Goal: Task Accomplishment & Management: Use online tool/utility

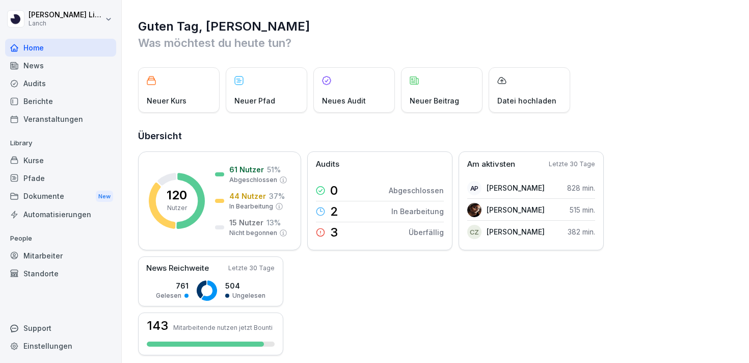
click at [56, 79] on div "Audits" at bounding box center [60, 83] width 111 height 18
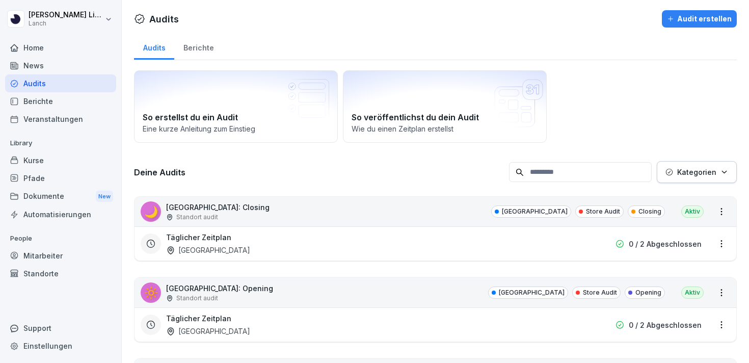
click at [572, 176] on input at bounding box center [580, 172] width 143 height 20
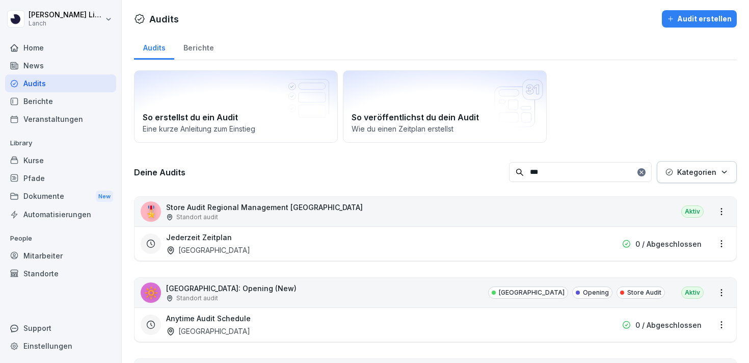
scroll to position [119, 0]
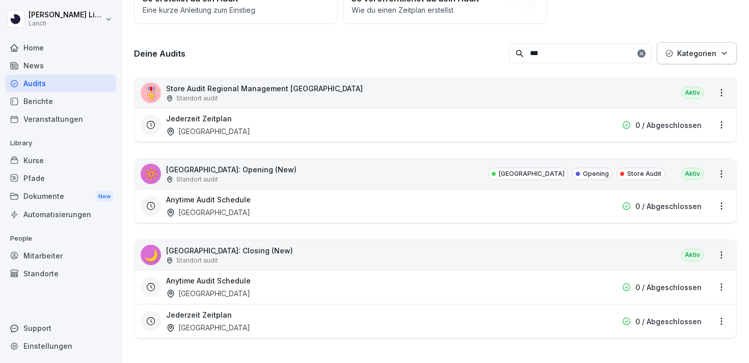
type input "***"
click at [273, 176] on div "🔆 Düsseldorf: Opening (New) Standort audit Düsseldorf Opening Store Audit Aktiv" at bounding box center [435, 174] width 602 height 30
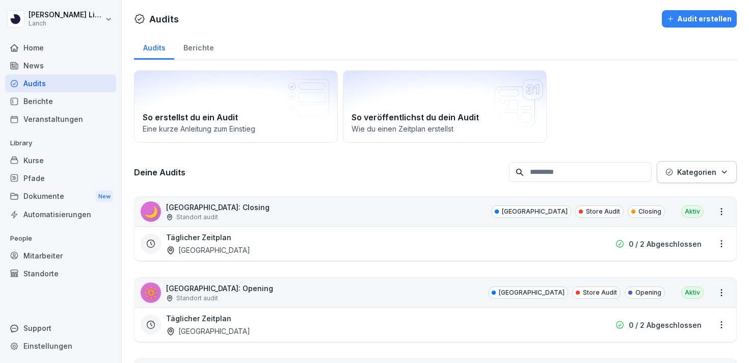
click at [239, 247] on div "Täglicher Zeitplan Wuppertal" at bounding box center [370, 243] width 408 height 23
click at [231, 312] on div "Täglicher Zeitplan Wuppertal 0 / 2 Abgeschlossen" at bounding box center [435, 324] width 602 height 34
click at [231, 319] on div "Täglicher Zeitplan Wuppertal" at bounding box center [370, 324] width 408 height 23
click at [240, 237] on div "Täglicher Zeitplan Wuppertal" at bounding box center [370, 243] width 408 height 23
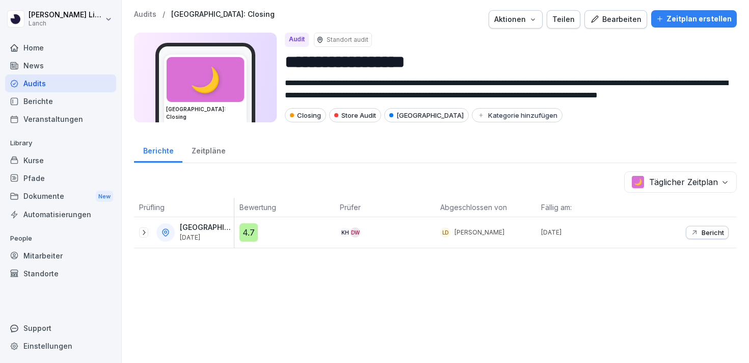
click at [160, 17] on div "Audits / Wuppertal: Closing" at bounding box center [204, 14] width 141 height 9
click at [150, 12] on p "Audits" at bounding box center [145, 14] width 22 height 9
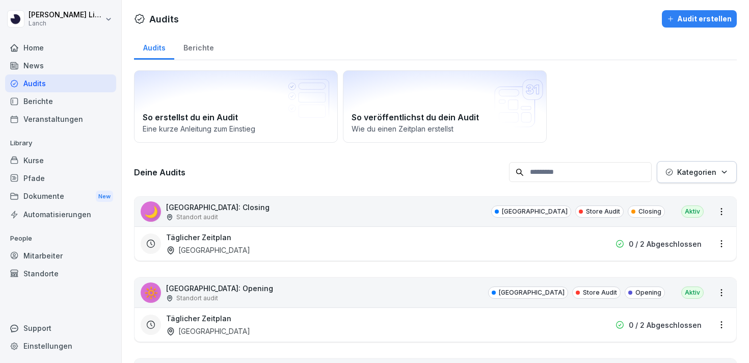
click at [227, 325] on div "Täglicher Zeitplan Wuppertal" at bounding box center [370, 324] width 408 height 23
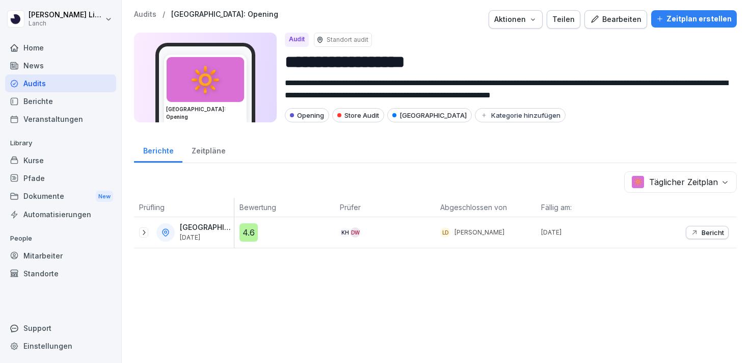
click at [147, 233] on icon at bounding box center [144, 232] width 8 height 8
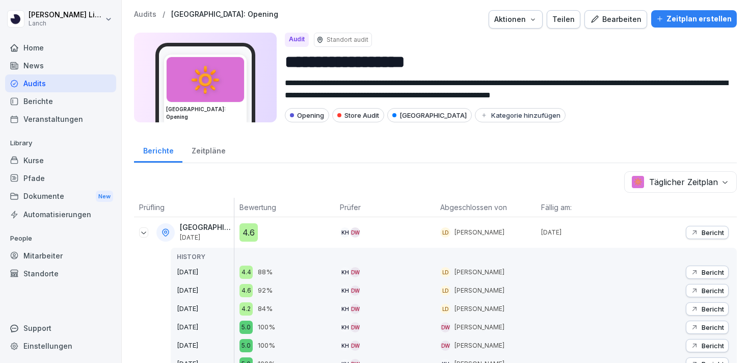
click at [138, 10] on p "Audits" at bounding box center [145, 14] width 22 height 9
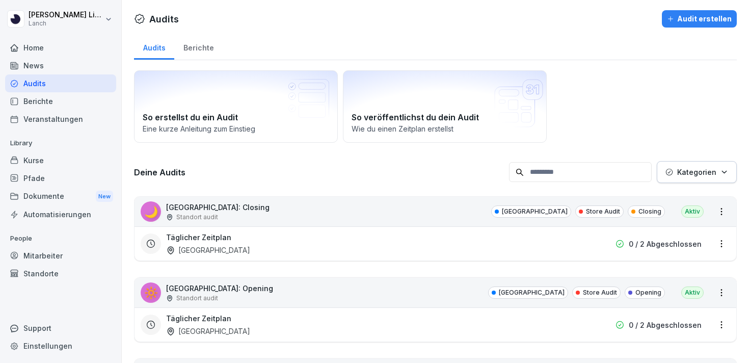
click at [566, 177] on input at bounding box center [580, 172] width 143 height 20
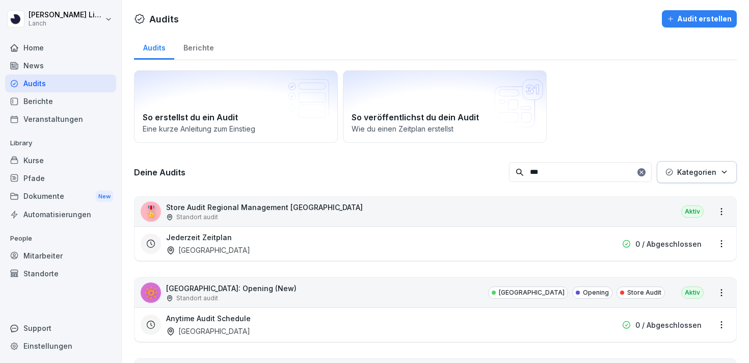
scroll to position [119, 0]
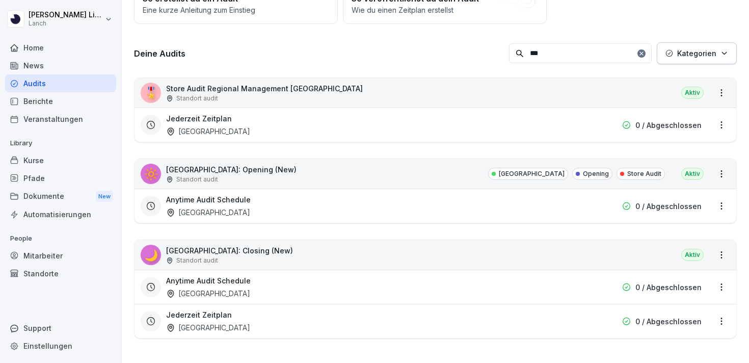
type input "***"
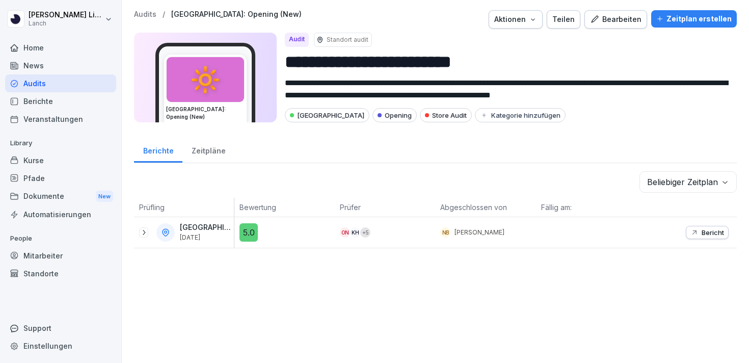
click at [143, 230] on icon at bounding box center [144, 232] width 8 height 8
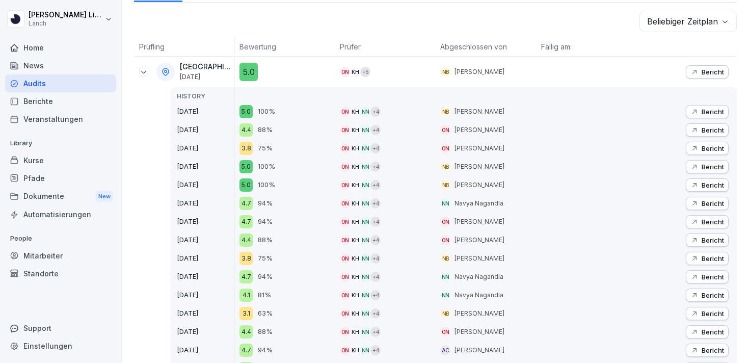
scroll to position [162, 0]
click at [710, 112] on p "Bericht" at bounding box center [712, 110] width 22 height 8
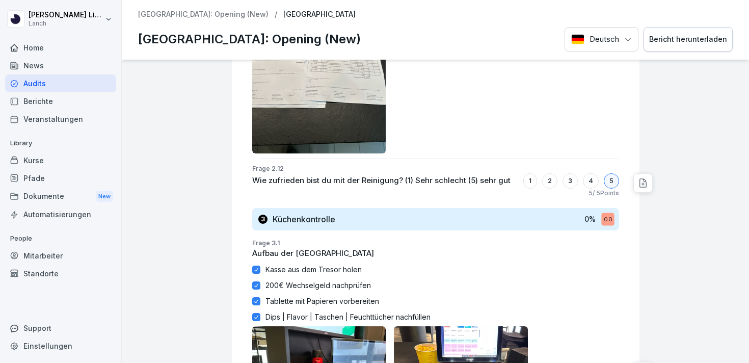
scroll to position [3305, 0]
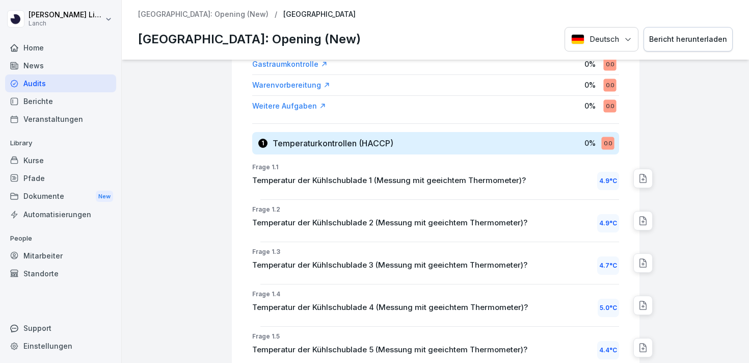
scroll to position [0, 0]
